Goal: Obtain resource: Download file/media

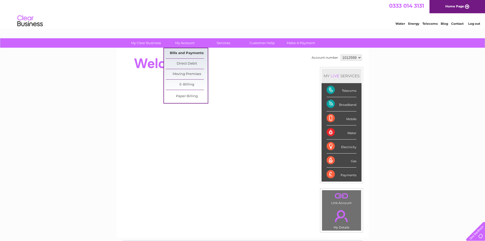
click at [185, 53] on link "Bills and Payments" at bounding box center [187, 53] width 42 height 10
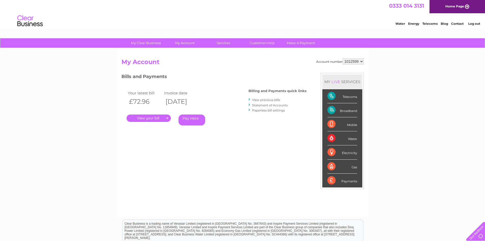
click at [150, 118] on link "." at bounding box center [149, 117] width 44 height 7
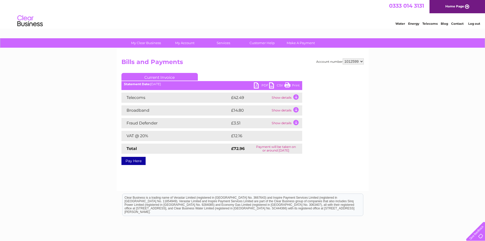
click at [257, 84] on link "PDF" at bounding box center [261, 85] width 15 height 7
